Goal: Task Accomplishment & Management: Manage account settings

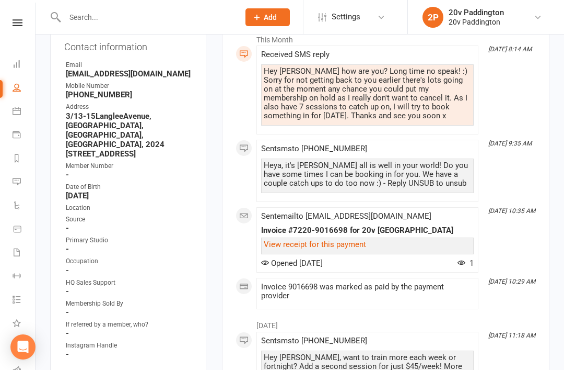
click at [25, 177] on link "Messages -3" at bounding box center [25, 183] width 24 height 24
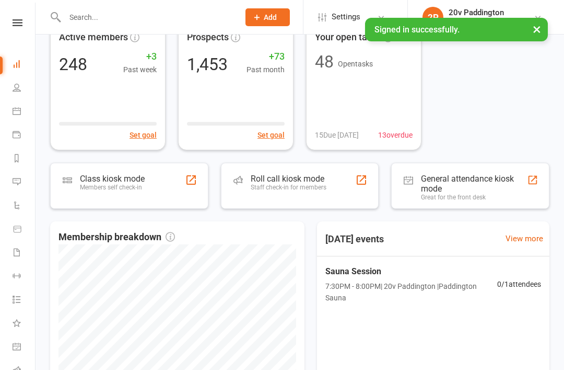
scroll to position [110, 0]
click at [21, 114] on link "Calendar" at bounding box center [25, 112] width 24 height 24
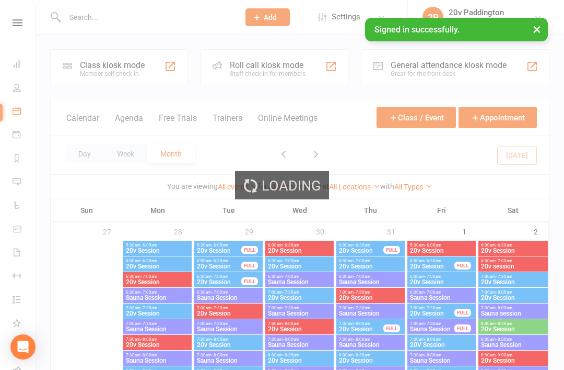
click at [142, 127] on button "Agenda" at bounding box center [129, 124] width 28 height 22
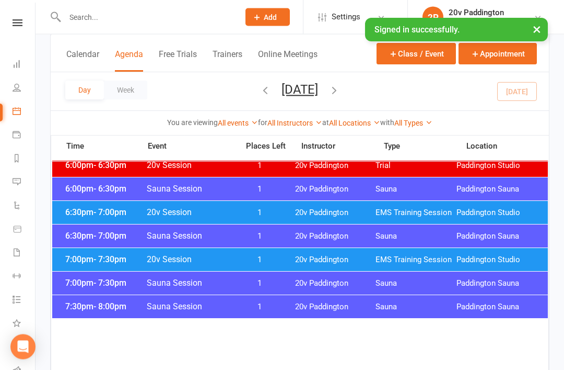
scroll to position [1112, 0]
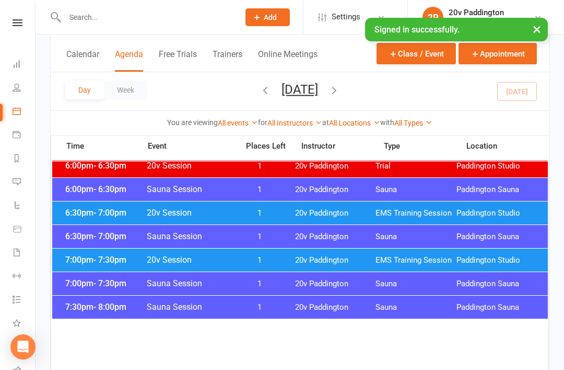
click at [71, 218] on div "6:30pm - 7:00pm 20v Session 1 20v Paddington EMS Training Session Paddington St…" at bounding box center [300, 212] width 496 height 23
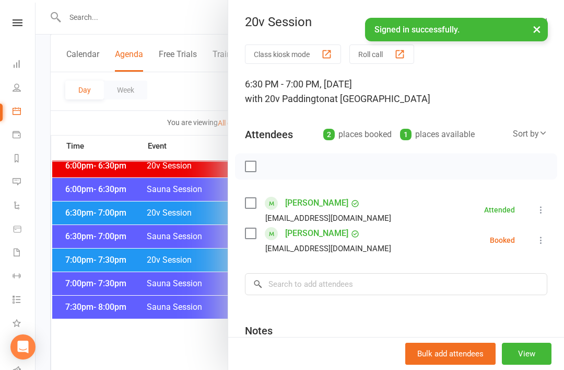
click at [539, 240] on icon at bounding box center [541, 240] width 10 height 10
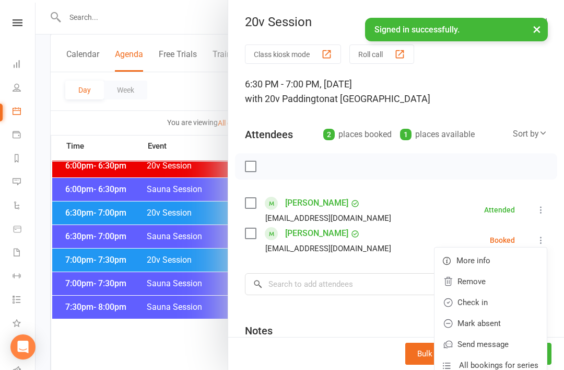
click at [492, 304] on link "Check in" at bounding box center [491, 302] width 112 height 21
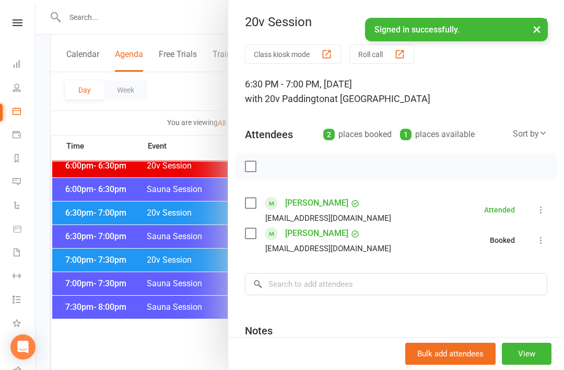
click at [84, 263] on div at bounding box center [300, 185] width 529 height 370
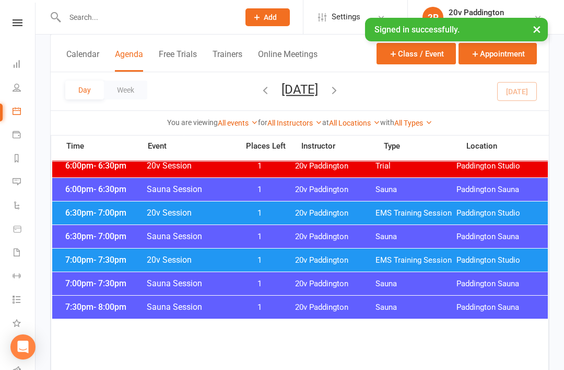
click at [94, 260] on span "- 7:30pm" at bounding box center [110, 260] width 33 height 10
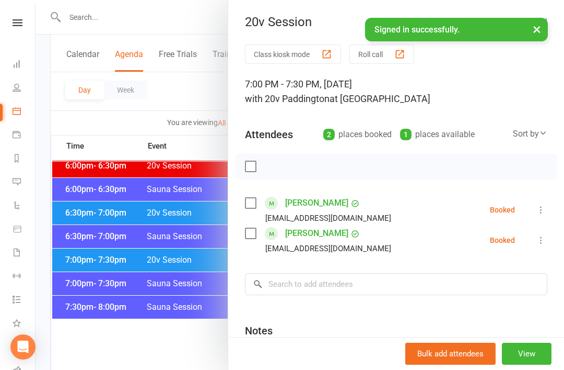
click at [545, 207] on icon at bounding box center [541, 209] width 10 height 10
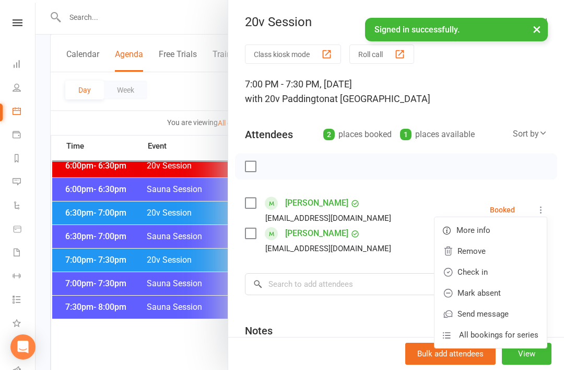
click at [489, 278] on link "Check in" at bounding box center [491, 271] width 112 height 21
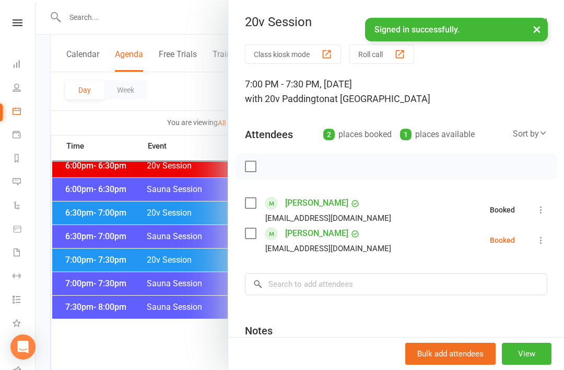
click at [542, 240] on icon at bounding box center [541, 240] width 10 height 10
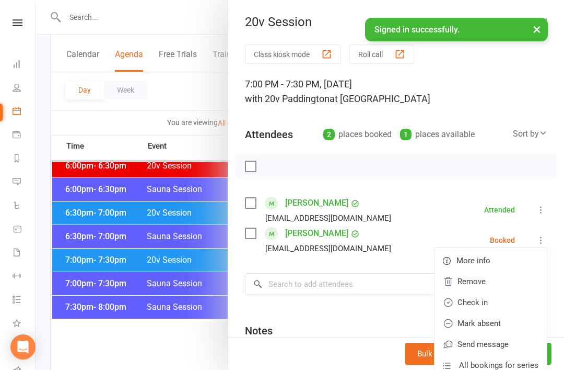
click at [489, 307] on link "Check in" at bounding box center [491, 302] width 112 height 21
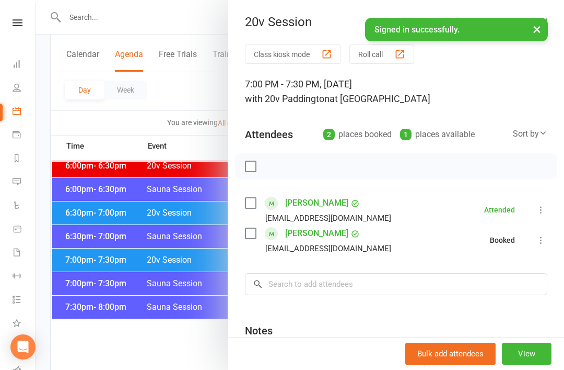
click at [20, 186] on link "Messages 4" at bounding box center [25, 183] width 24 height 24
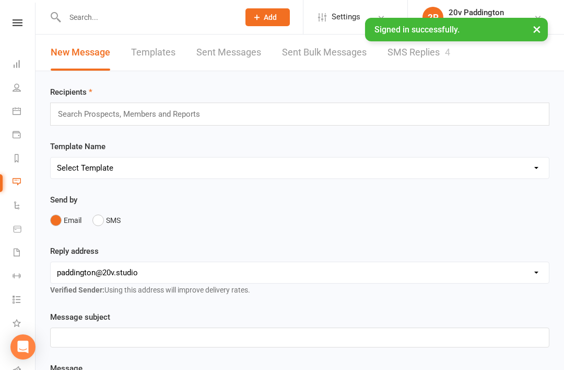
click at [402, 58] on link "SMS Replies 4" at bounding box center [419, 52] width 63 height 36
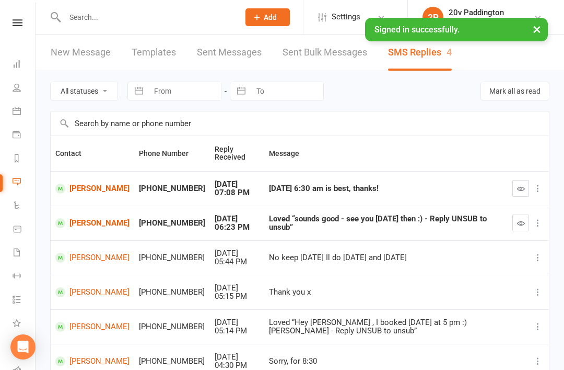
click at [514, 223] on button "button" at bounding box center [521, 222] width 17 height 17
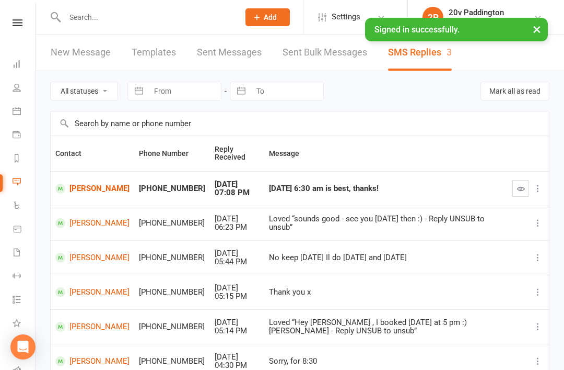
click at [82, 185] on link "[PERSON_NAME]" at bounding box center [92, 188] width 74 height 10
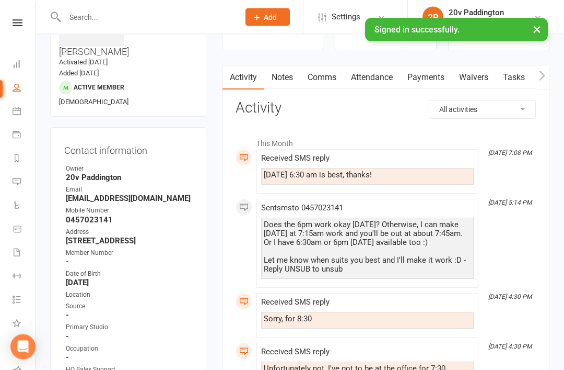
scroll to position [65, 0]
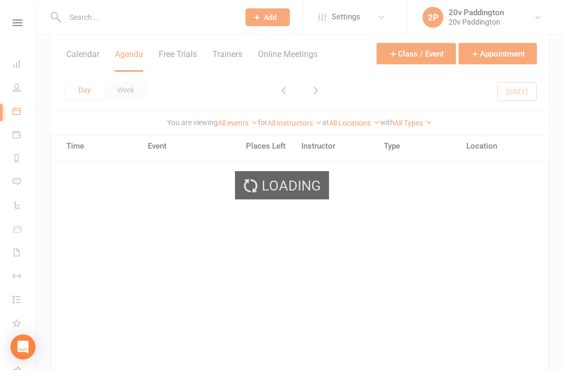
click at [310, 97] on span "[DATE] Sun Mon Tue Wed Thu Fri Sat 27 28 29 30 31 01 02 03 04 05 06 07 08 09 10…" at bounding box center [300, 91] width 21 height 18
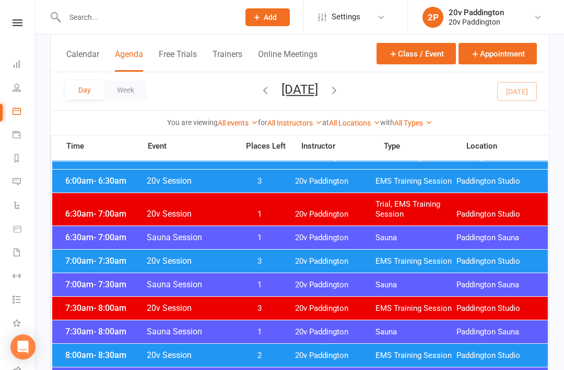
click at [340, 88] on icon "button" at bounding box center [334, 89] width 11 height 11
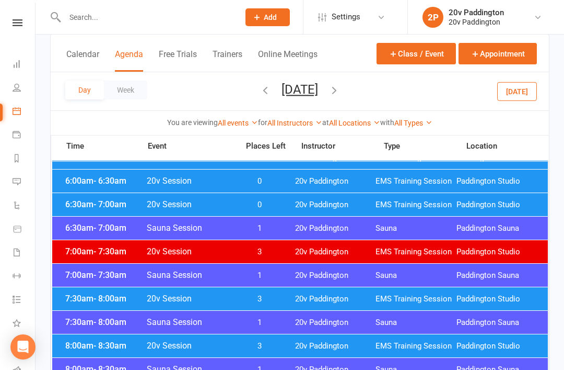
click at [340, 94] on icon "button" at bounding box center [334, 89] width 11 height 11
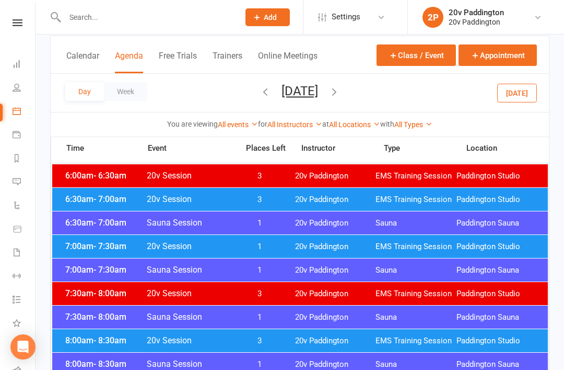
scroll to position [40, 0]
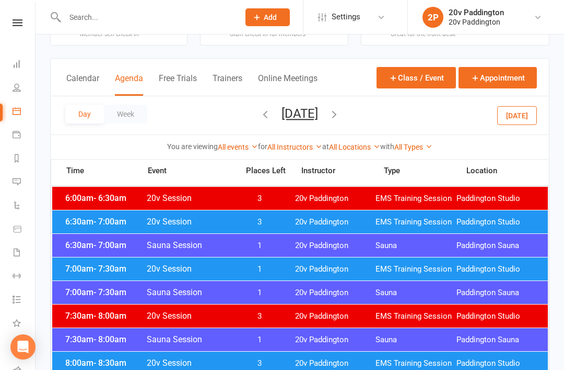
click at [202, 227] on div "6:30am - 7:00am 20v Session 3 20v Paddington EMS Training Session Paddington St…" at bounding box center [300, 221] width 496 height 23
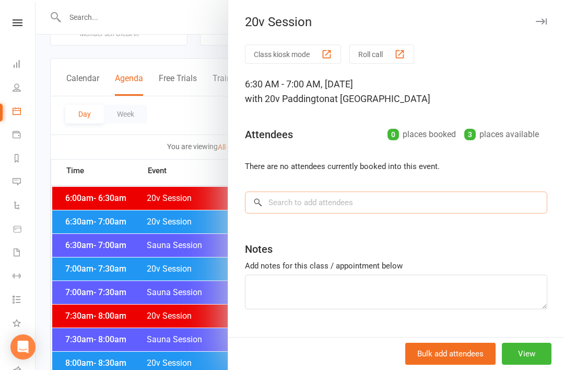
click at [332, 213] on input "search" at bounding box center [396, 202] width 303 height 22
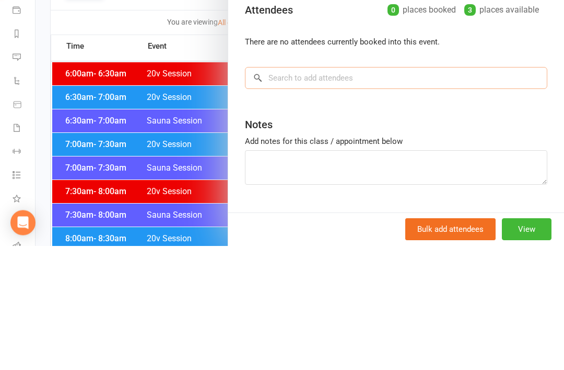
scroll to position [164, 0]
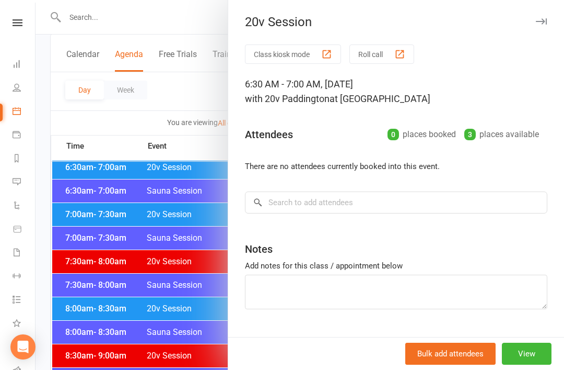
click at [183, 101] on div at bounding box center [300, 185] width 529 height 370
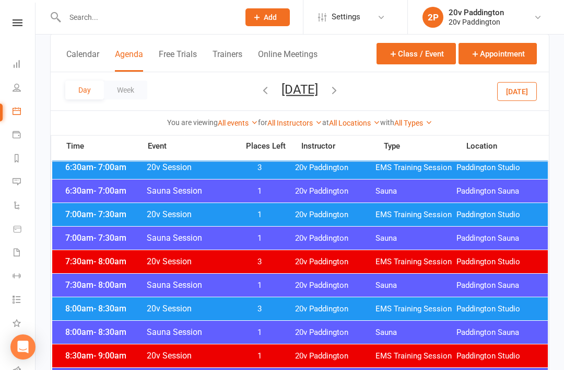
scroll to position [95, 0]
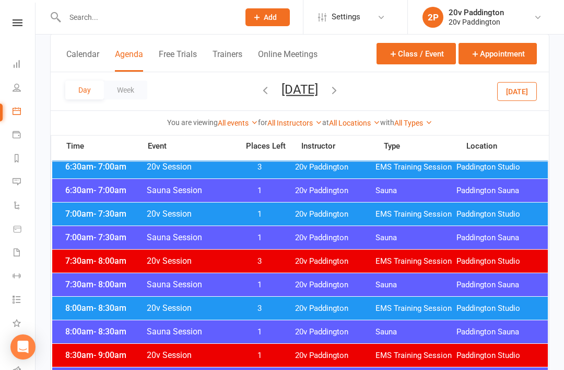
click at [260, 87] on icon "button" at bounding box center [265, 89] width 11 height 11
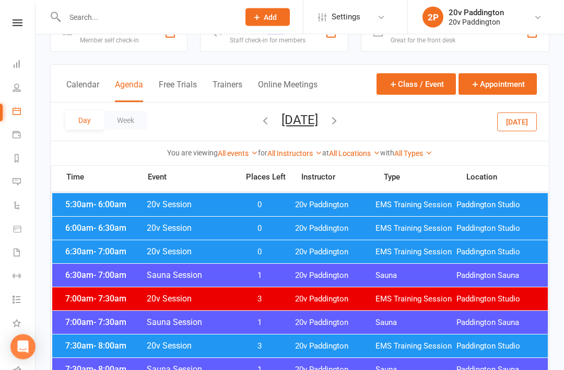
scroll to position [0, 0]
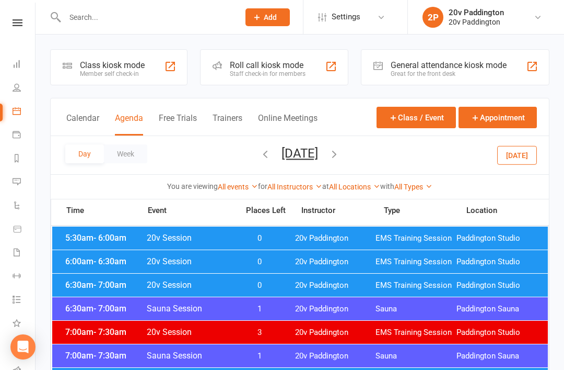
click at [409, 240] on span "EMS Training Session" at bounding box center [416, 238] width 81 height 10
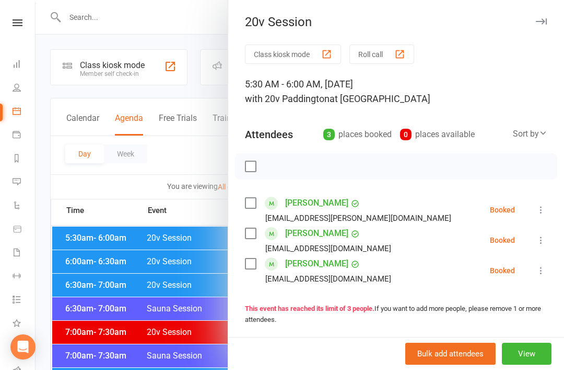
click at [172, 283] on div at bounding box center [300, 185] width 529 height 370
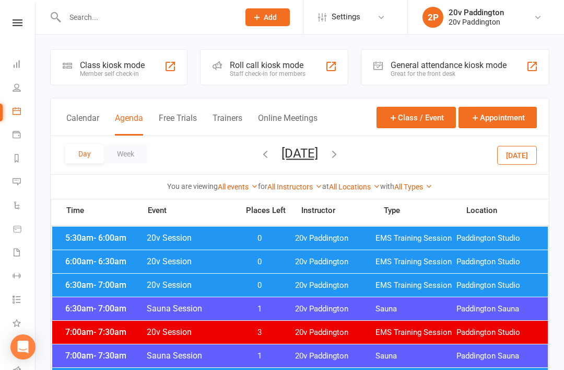
click at [191, 266] on div "6:00am - 6:30am 20v Session 0 20v Paddington EMS Training Session Paddington St…" at bounding box center [300, 261] width 496 height 23
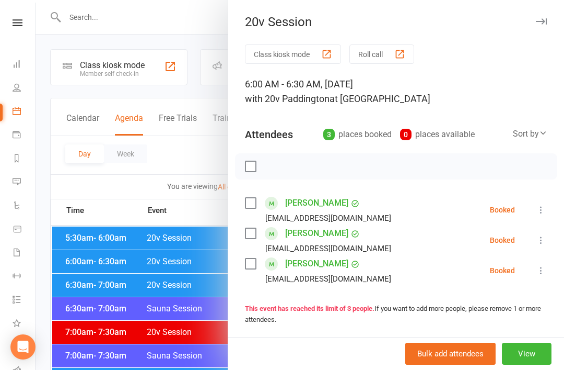
click at [167, 280] on div at bounding box center [300, 185] width 529 height 370
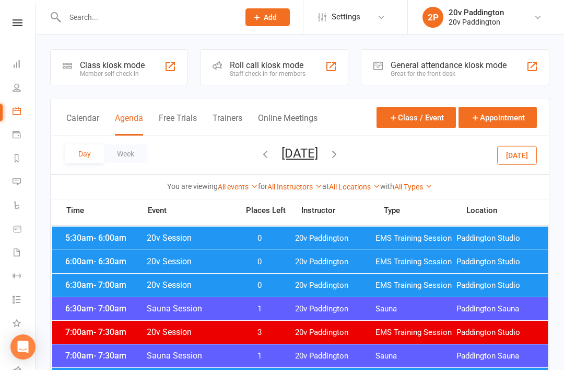
click at [195, 285] on span "20v Session" at bounding box center [189, 285] width 86 height 10
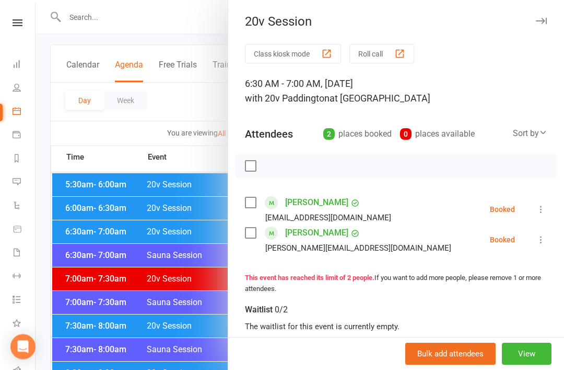
click at [141, 326] on div at bounding box center [300, 185] width 529 height 370
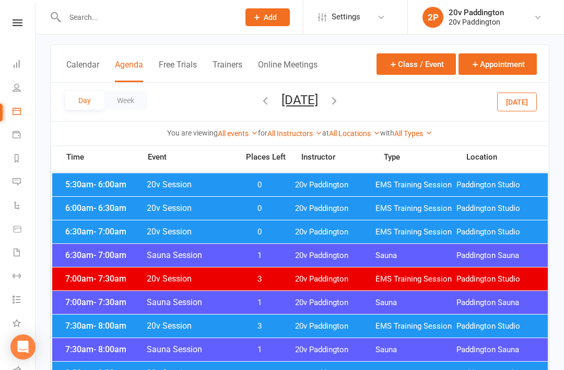
click at [249, 330] on span "3" at bounding box center [260, 326] width 55 height 10
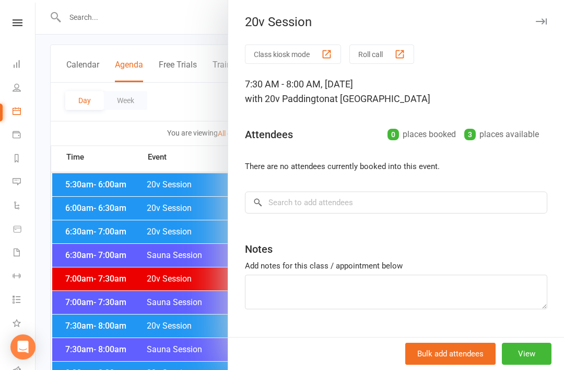
click at [25, 179] on link "Messages 4" at bounding box center [25, 183] width 24 height 24
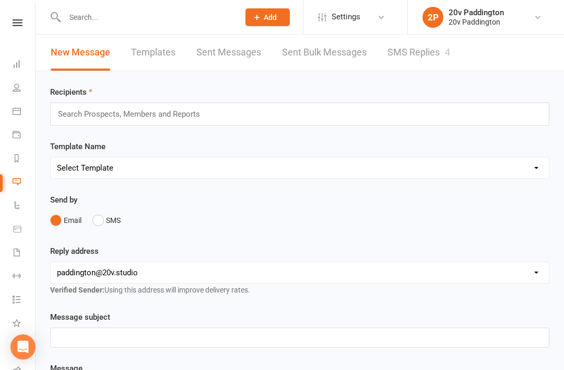
click at [428, 65] on link "SMS Replies 4" at bounding box center [419, 52] width 63 height 36
